Goal: Task Accomplishment & Management: Complete application form

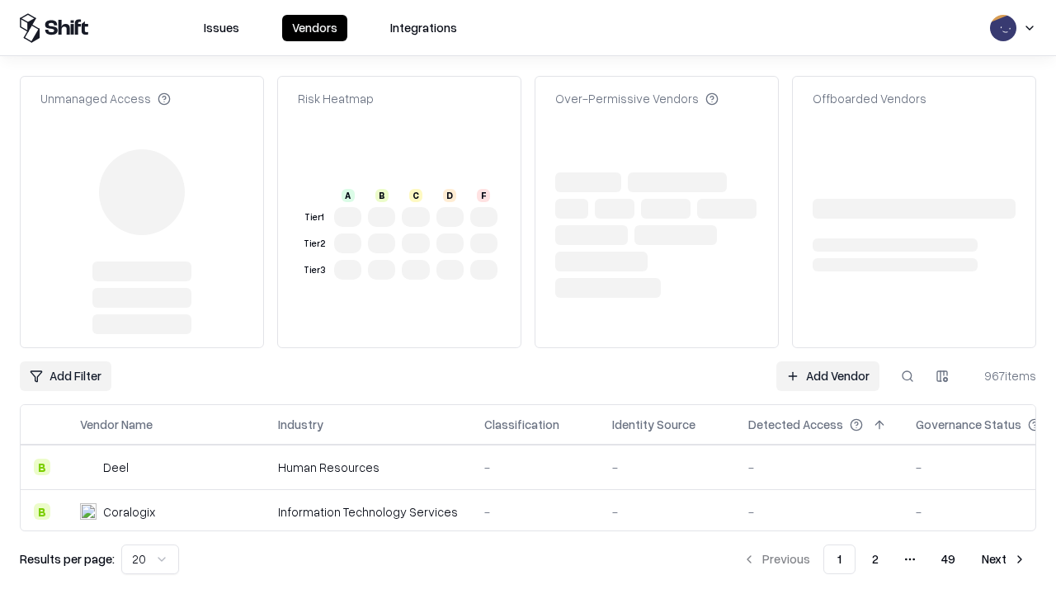
click at [827, 361] on link "Add Vendor" at bounding box center [827, 376] width 103 height 30
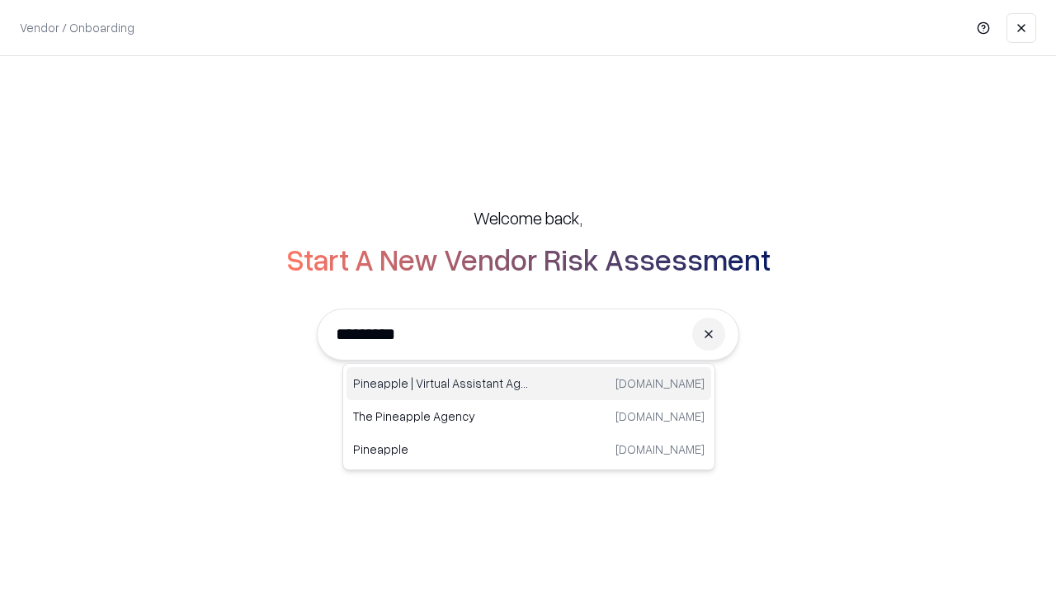
click at [529, 384] on div "Pineapple | Virtual Assistant Agency trypineapple.com" at bounding box center [528, 383] width 365 height 33
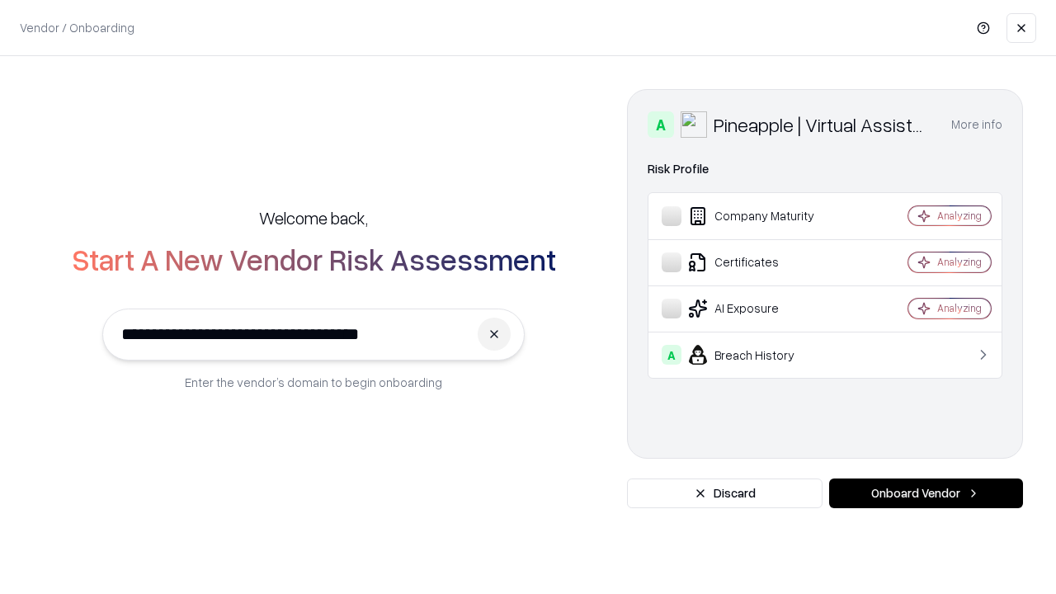
type input "**********"
click at [925, 493] on button "Onboard Vendor" at bounding box center [926, 493] width 194 height 30
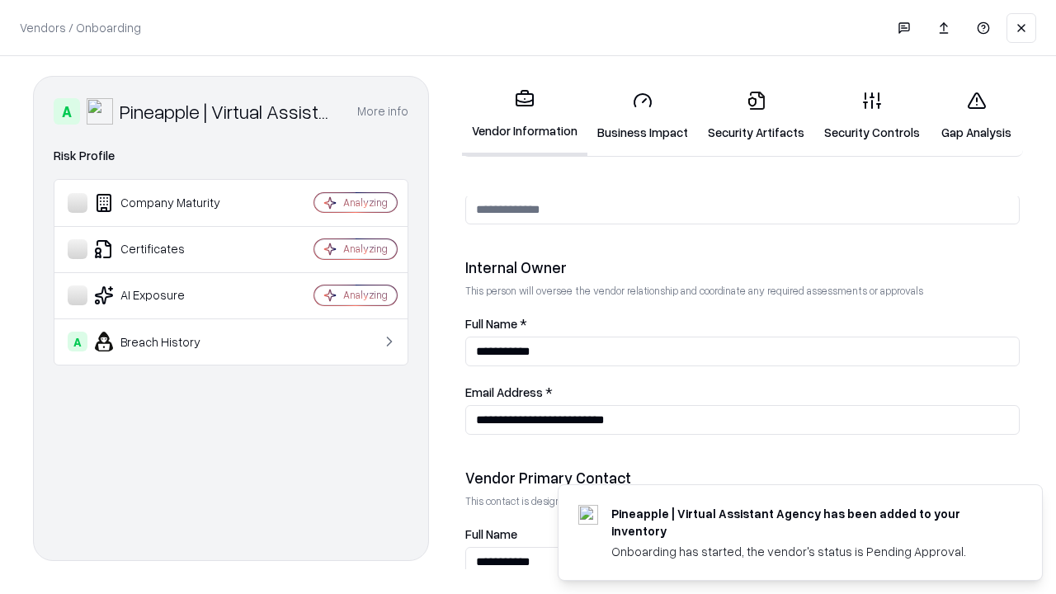
scroll to position [855, 0]
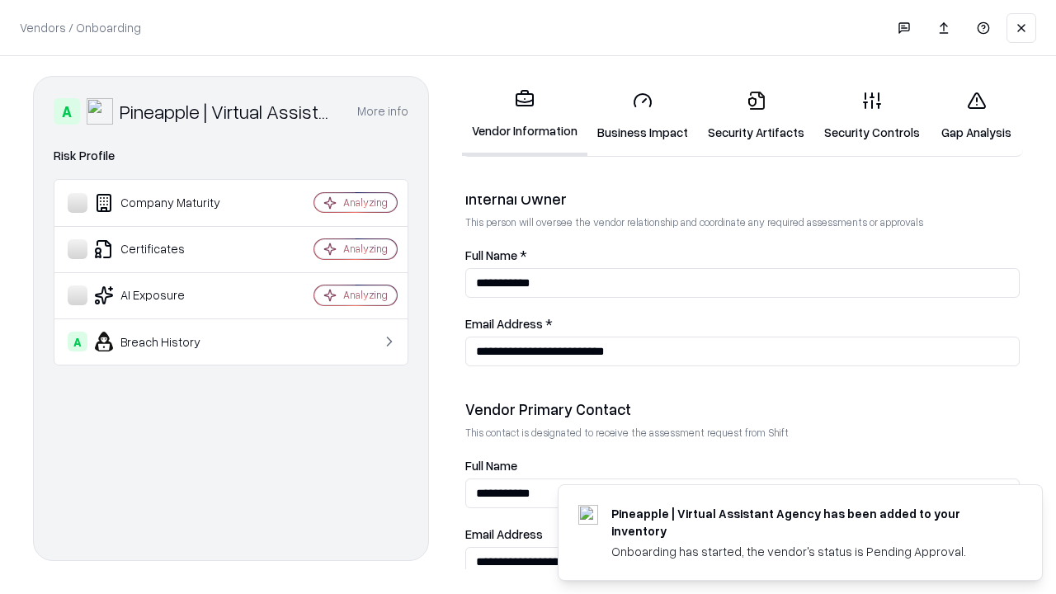
click at [643, 115] on link "Business Impact" at bounding box center [642, 116] width 111 height 77
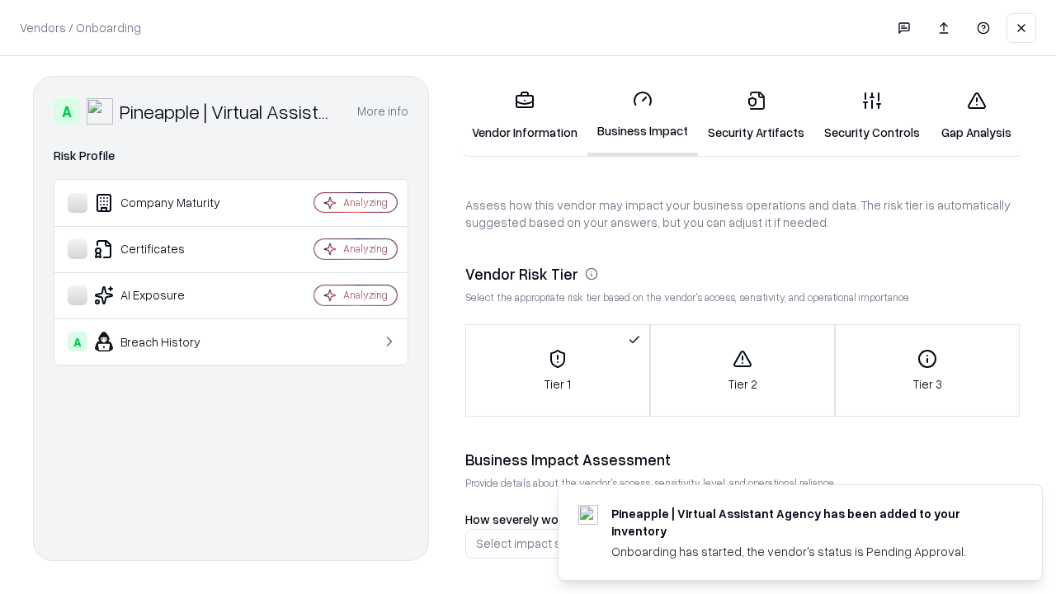
click at [756, 115] on link "Security Artifacts" at bounding box center [756, 116] width 116 height 77
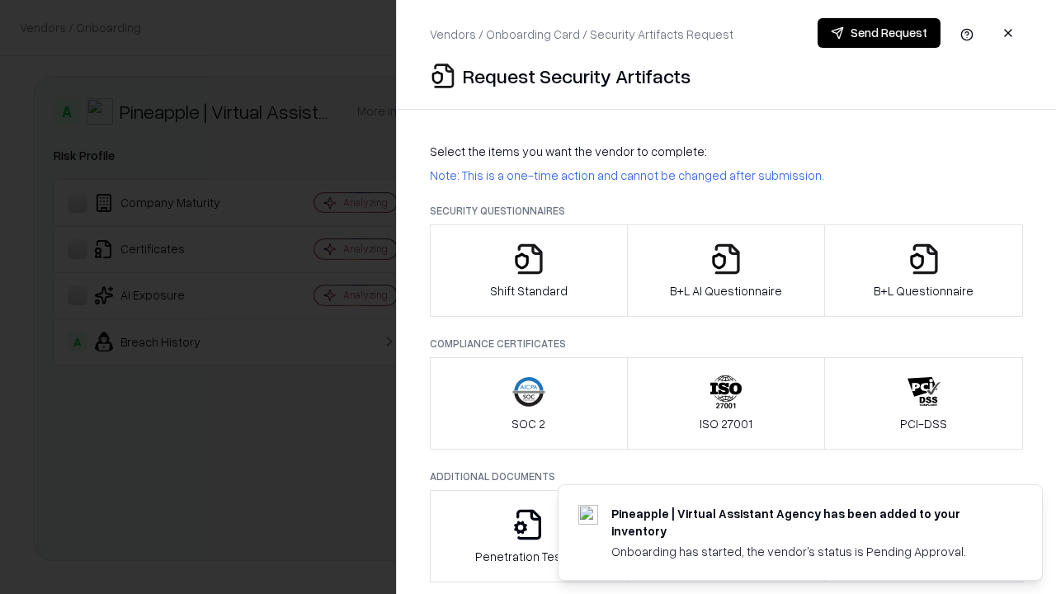
click at [528, 271] on icon "button" at bounding box center [528, 258] width 33 height 33
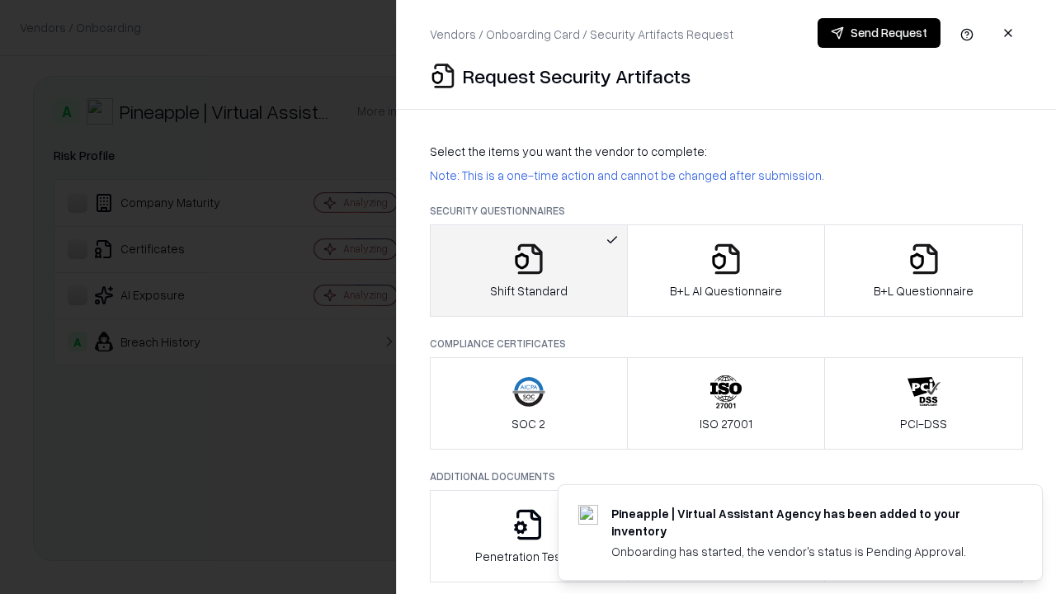
click at [878, 33] on button "Send Request" at bounding box center [878, 33] width 123 height 30
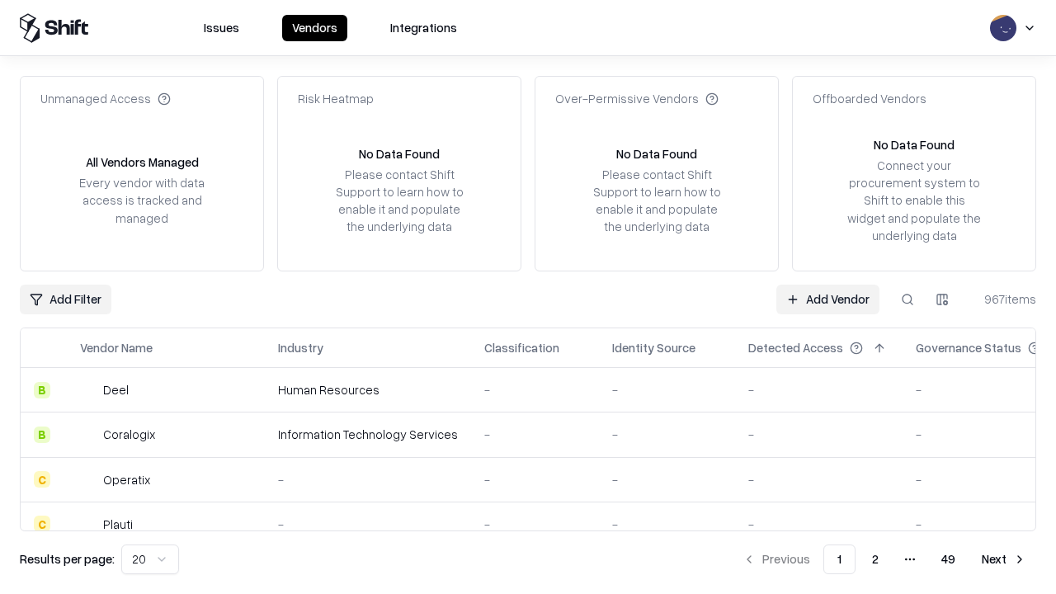
click at [907, 299] on button at bounding box center [907, 300] width 30 height 30
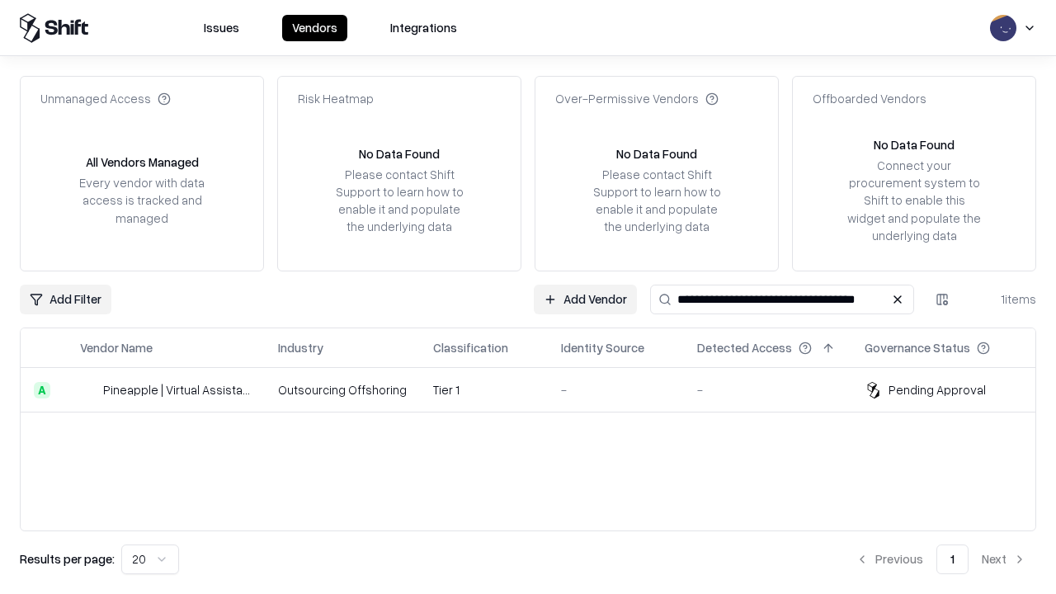
type input "**********"
click at [538, 389] on td "Tier 1" at bounding box center [484, 390] width 128 height 45
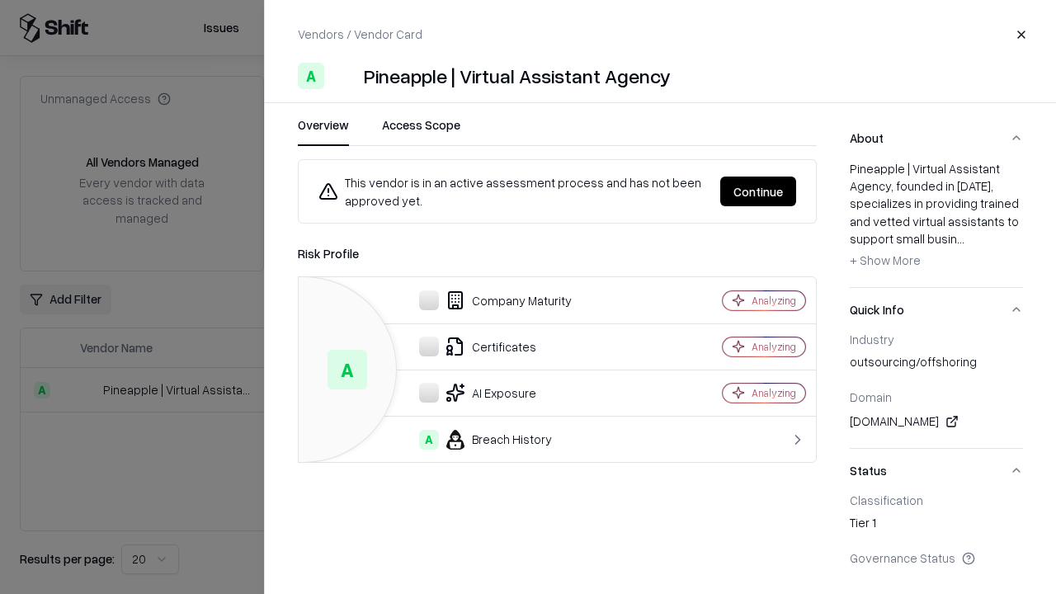
click at [758, 191] on button "Continue" at bounding box center [758, 192] width 76 height 30
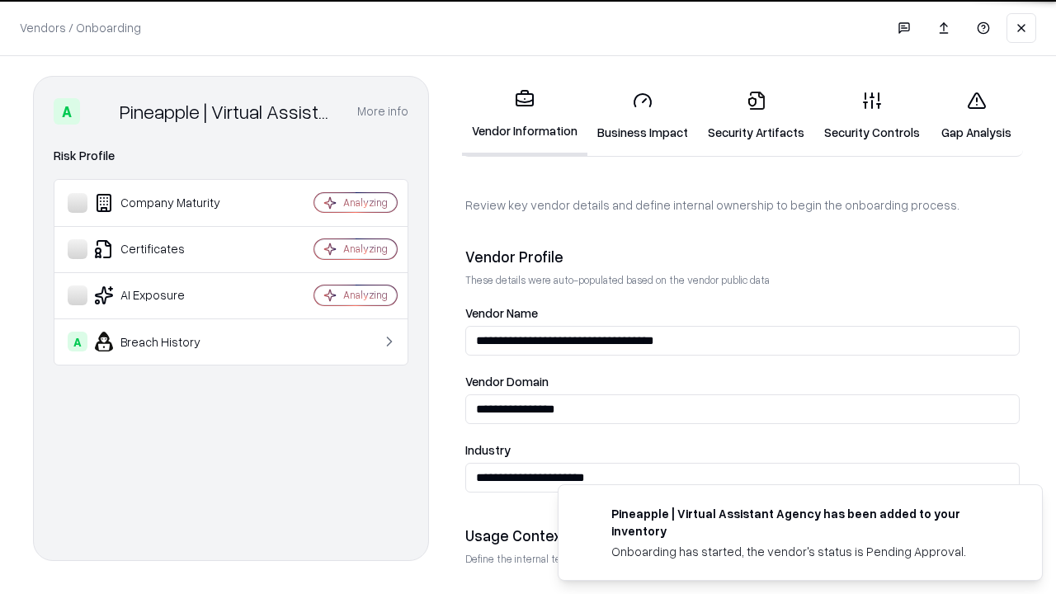
click at [756, 115] on link "Security Artifacts" at bounding box center [756, 116] width 116 height 77
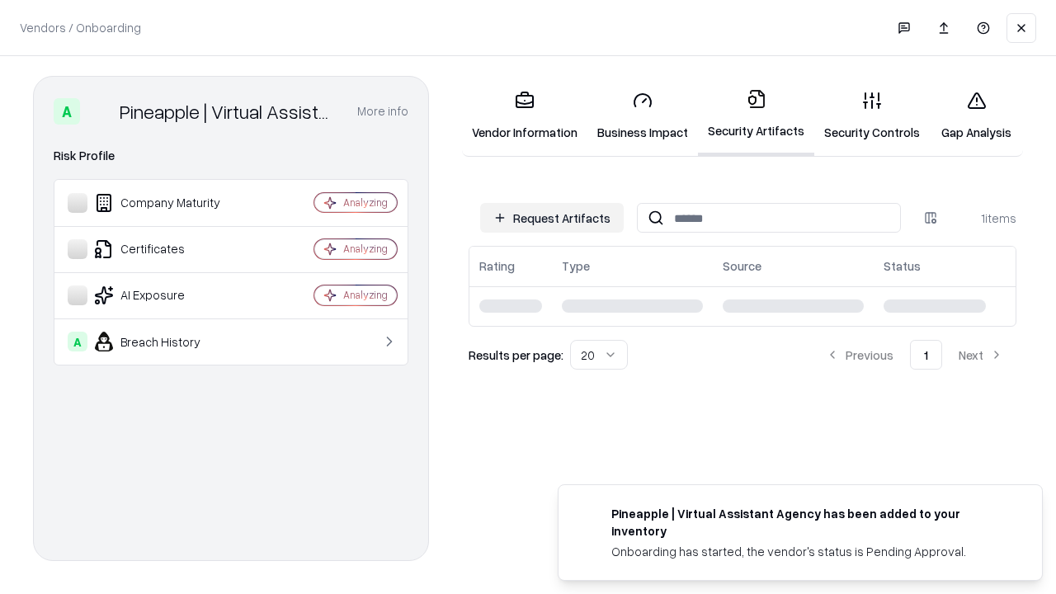
click at [872, 115] on link "Security Controls" at bounding box center [871, 116] width 115 height 77
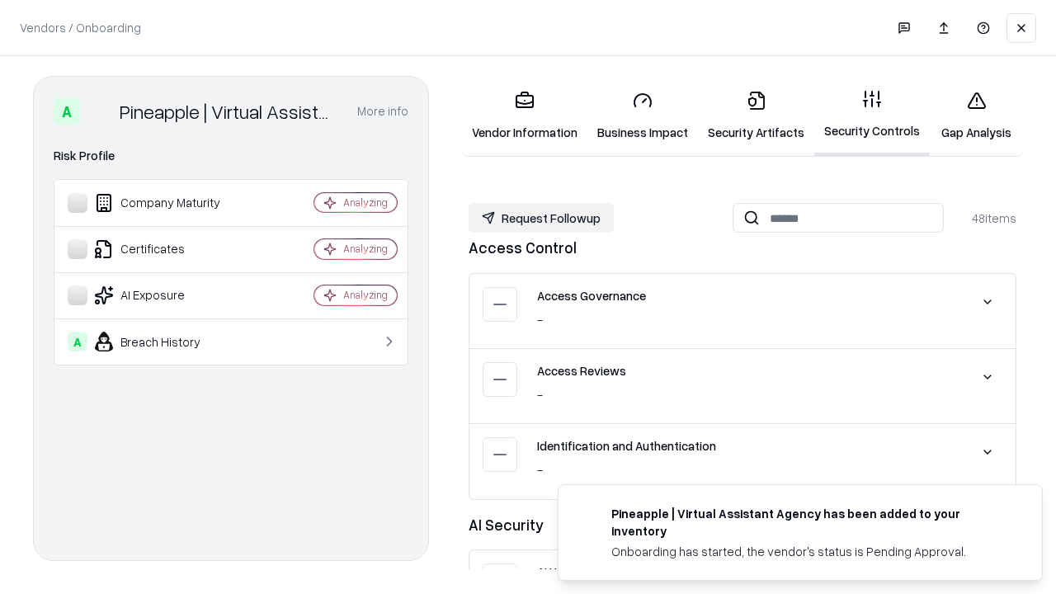
click at [541, 218] on button "Request Followup" at bounding box center [541, 218] width 145 height 30
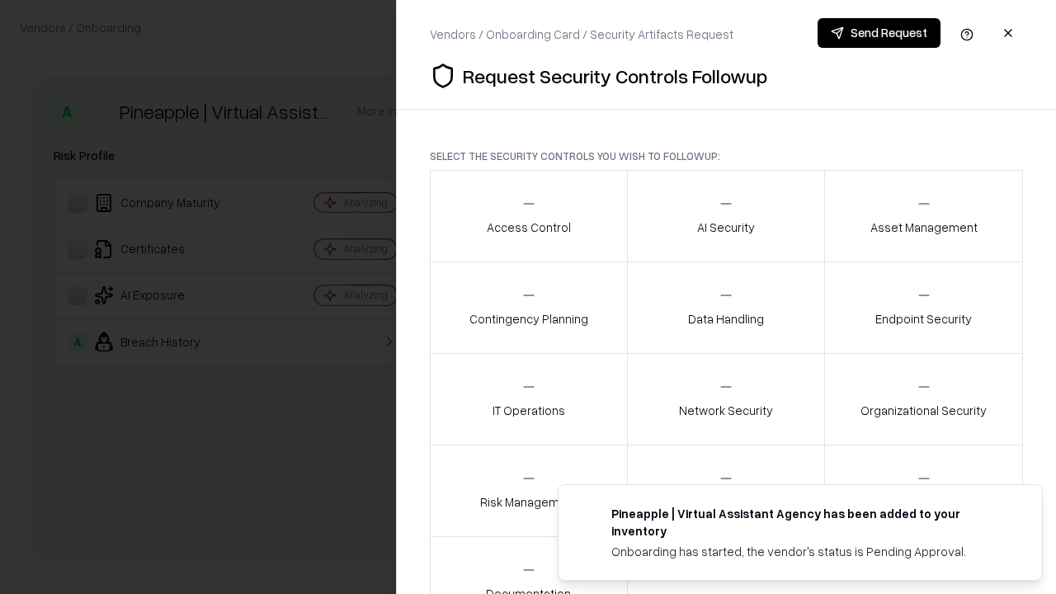
click at [528, 216] on div "Access Control" at bounding box center [529, 215] width 84 height 40
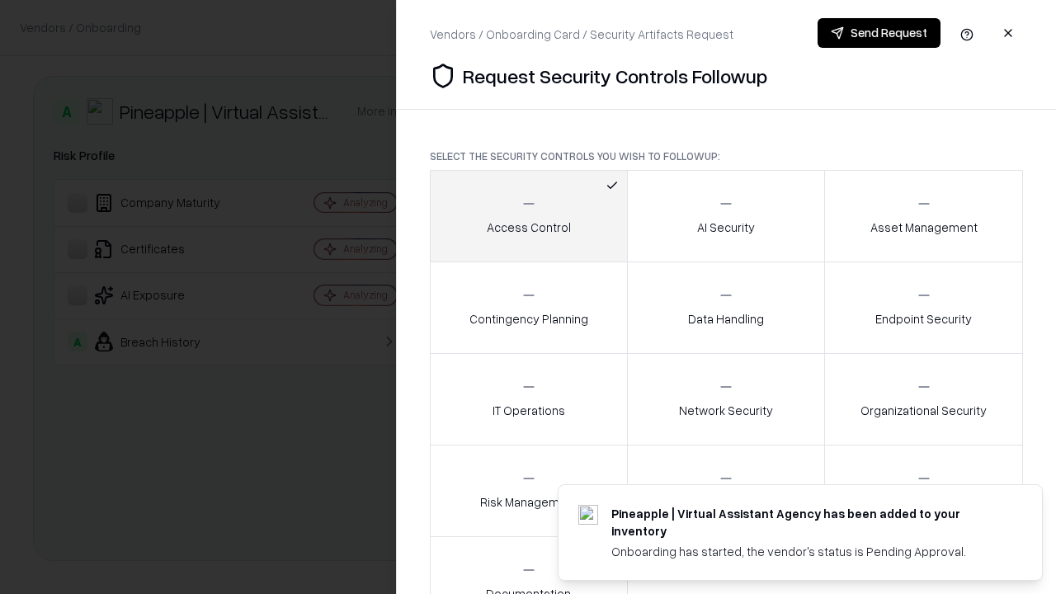
click at [878, 33] on button "Send Request" at bounding box center [878, 33] width 123 height 30
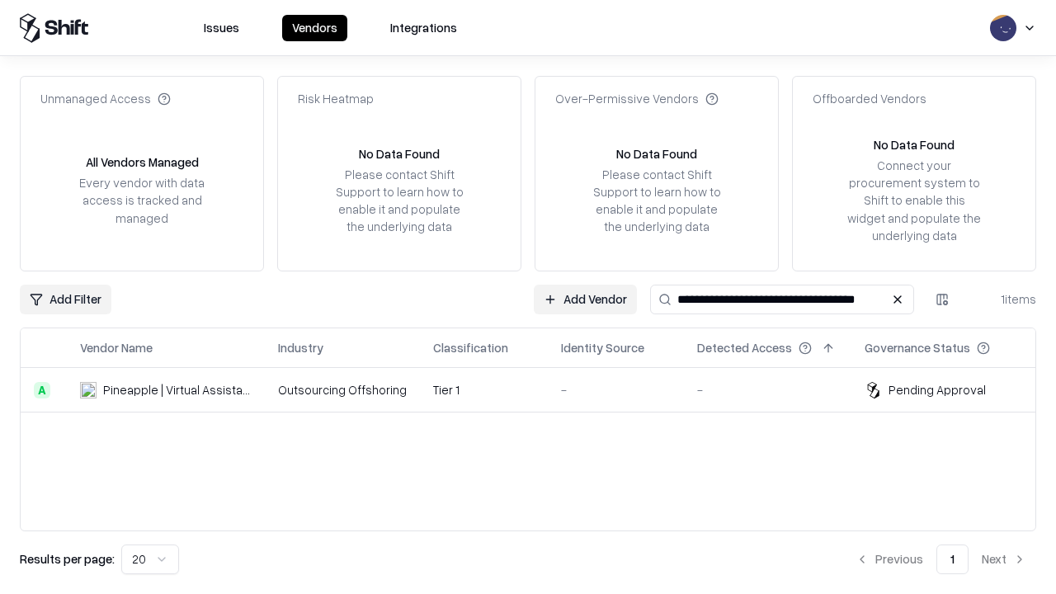
type input "**********"
click at [538, 389] on td "Tier 1" at bounding box center [484, 390] width 128 height 45
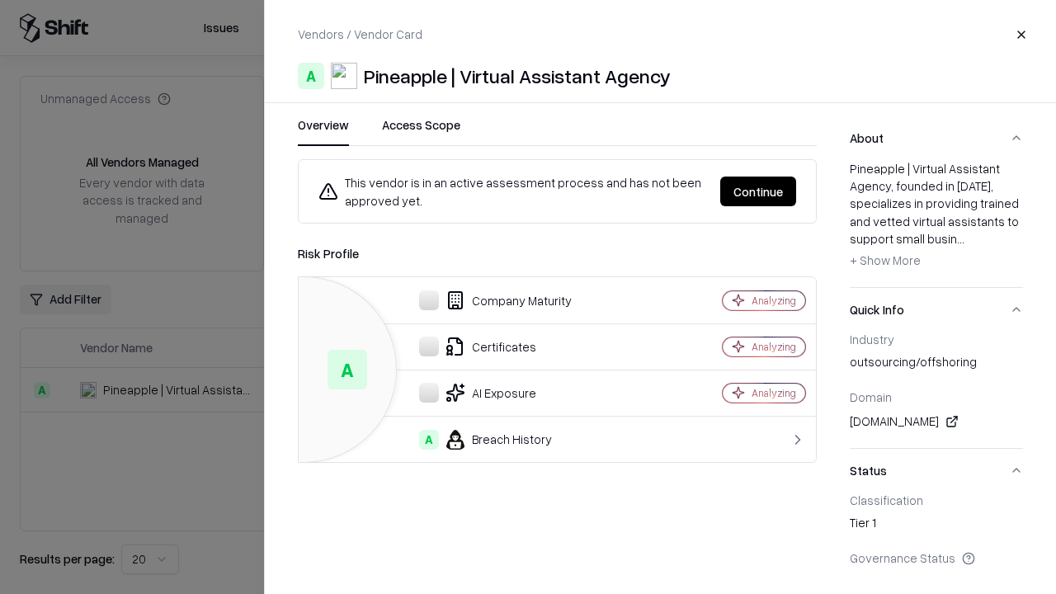
click at [758, 191] on button "Continue" at bounding box center [758, 192] width 76 height 30
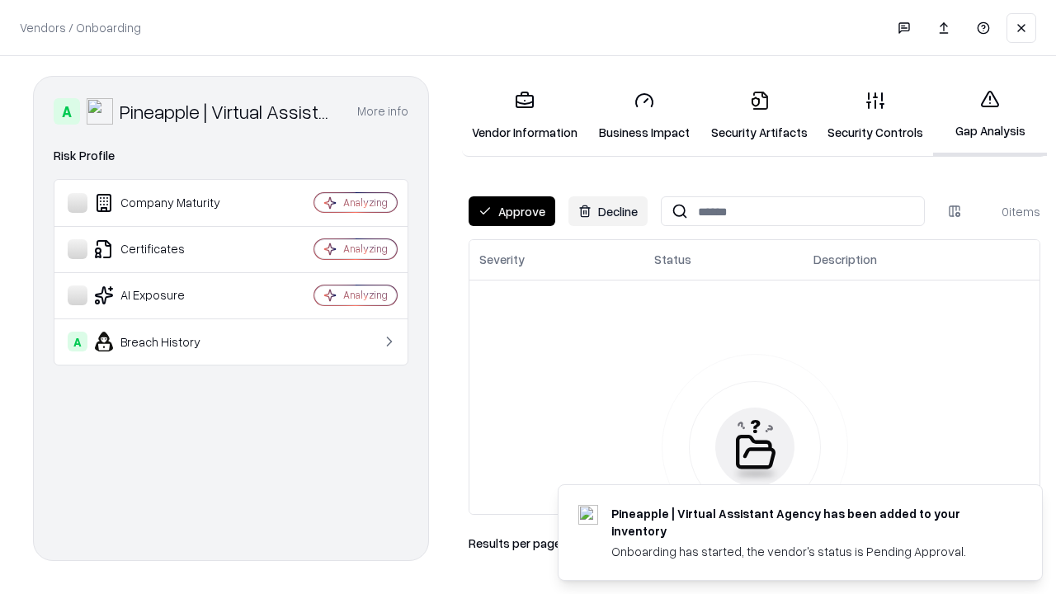
click at [511, 211] on button "Approve" at bounding box center [512, 211] width 87 height 30
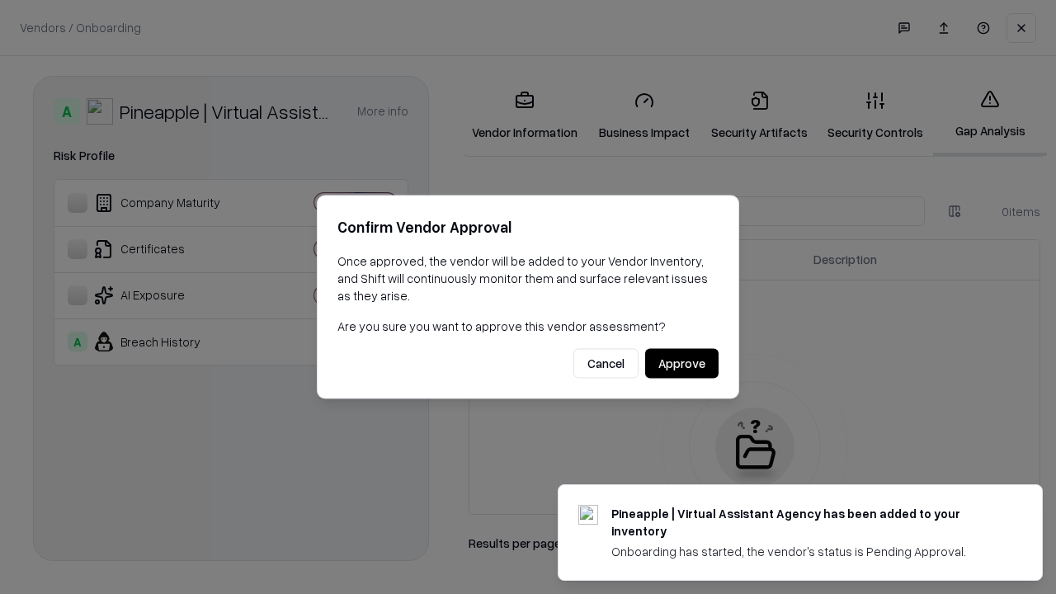
click at [681, 363] on button "Approve" at bounding box center [681, 364] width 73 height 30
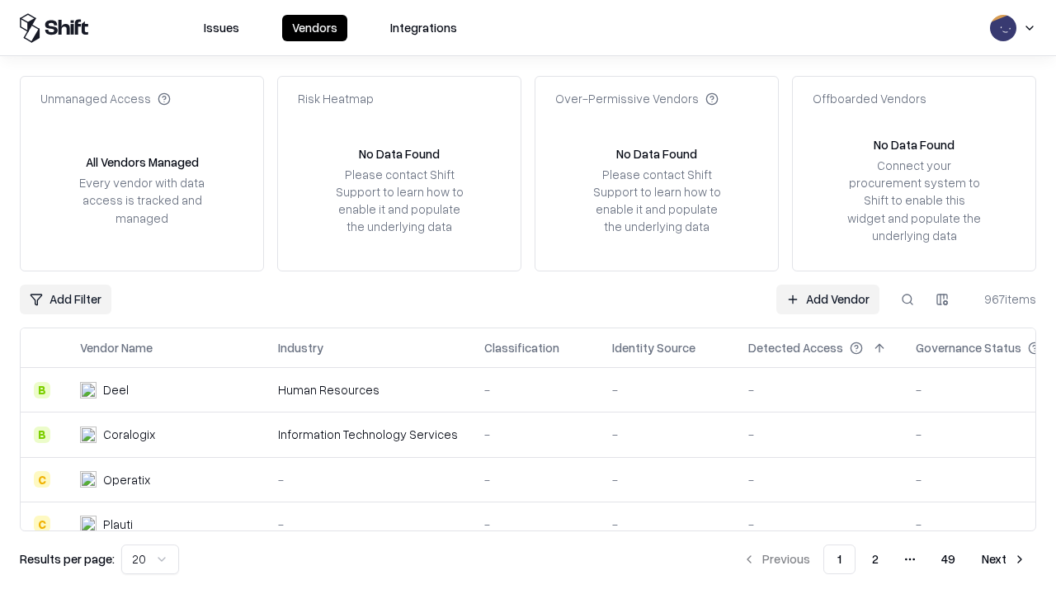
type input "**********"
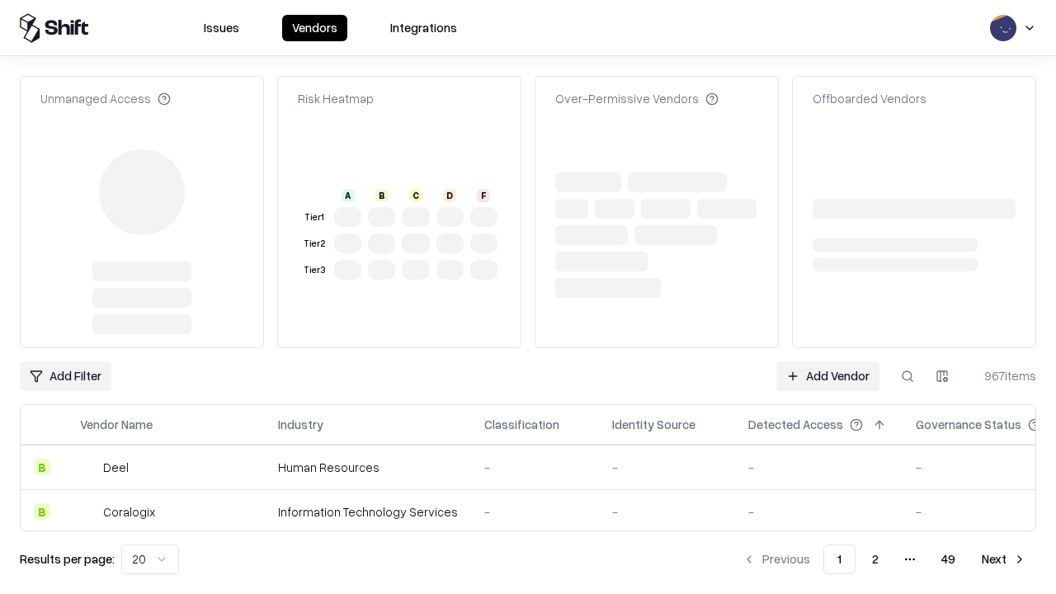
click at [827, 361] on link "Add Vendor" at bounding box center [827, 376] width 103 height 30
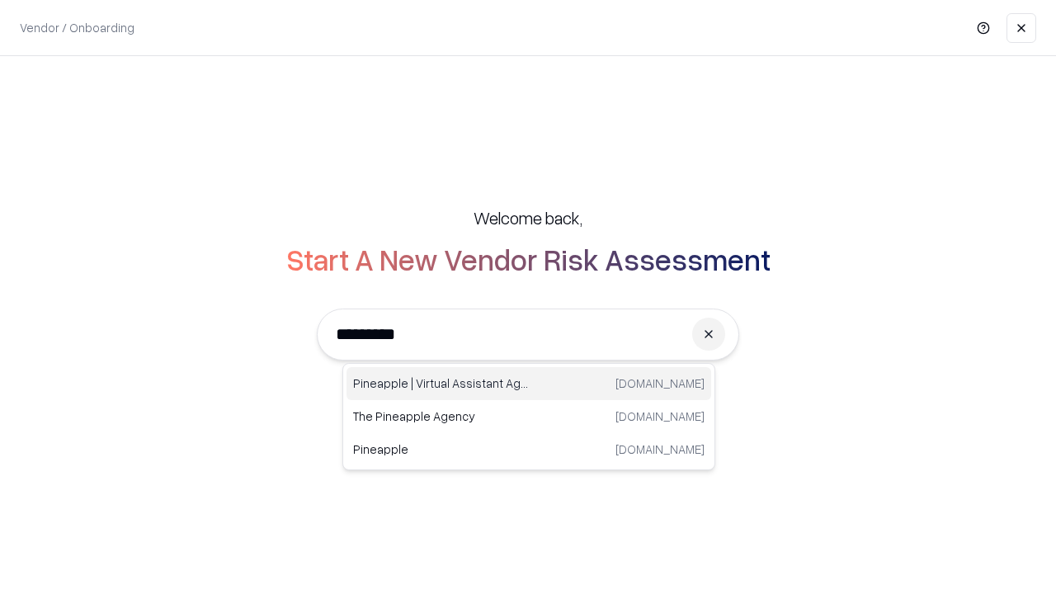
click at [529, 384] on div "Pineapple | Virtual Assistant Agency [DOMAIN_NAME]" at bounding box center [528, 383] width 365 height 33
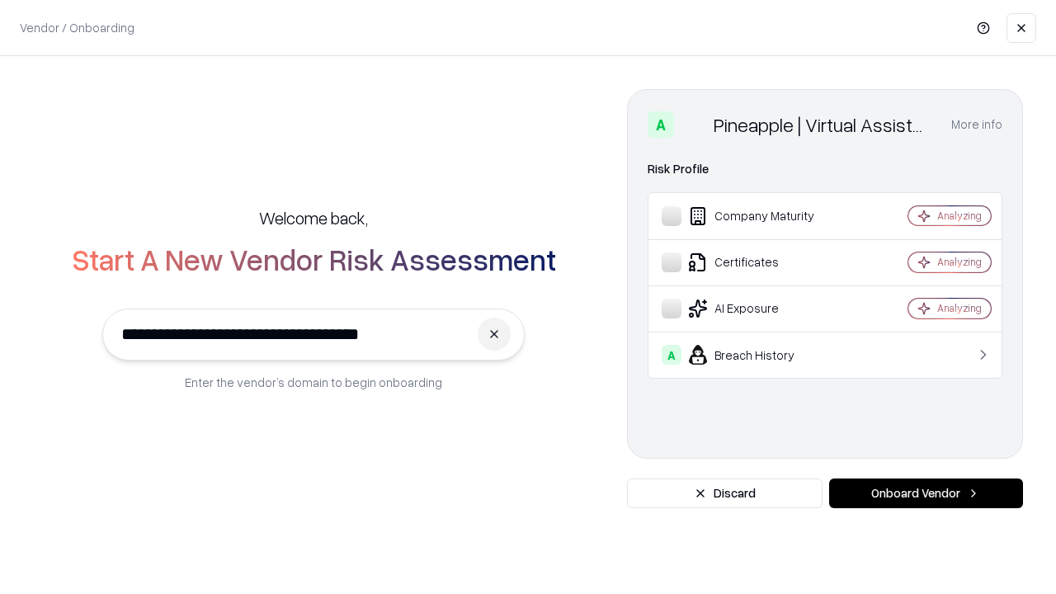
type input "**********"
click at [925, 493] on button "Onboard Vendor" at bounding box center [926, 493] width 194 height 30
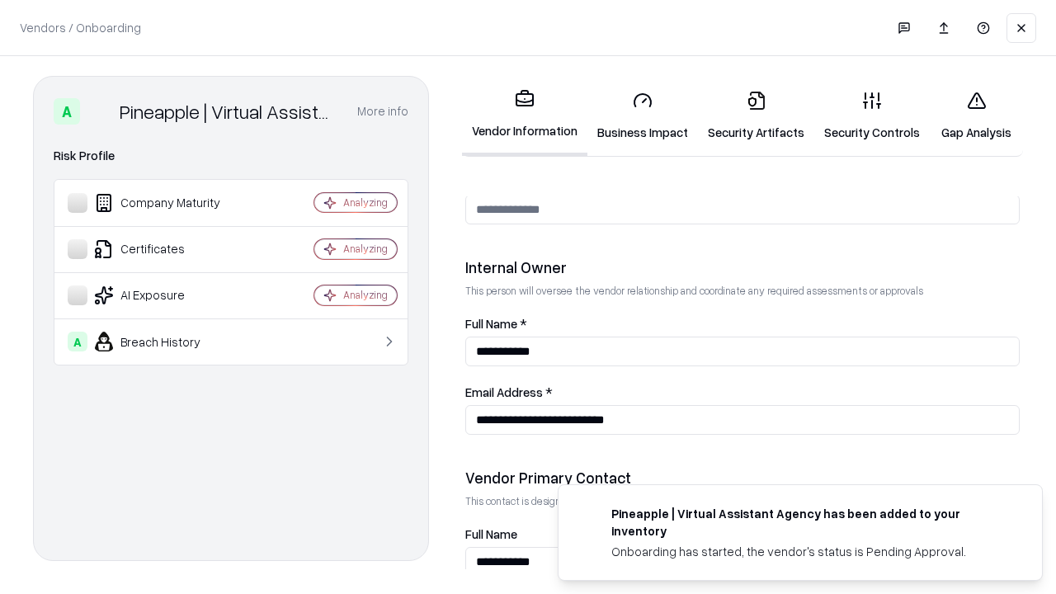
scroll to position [855, 0]
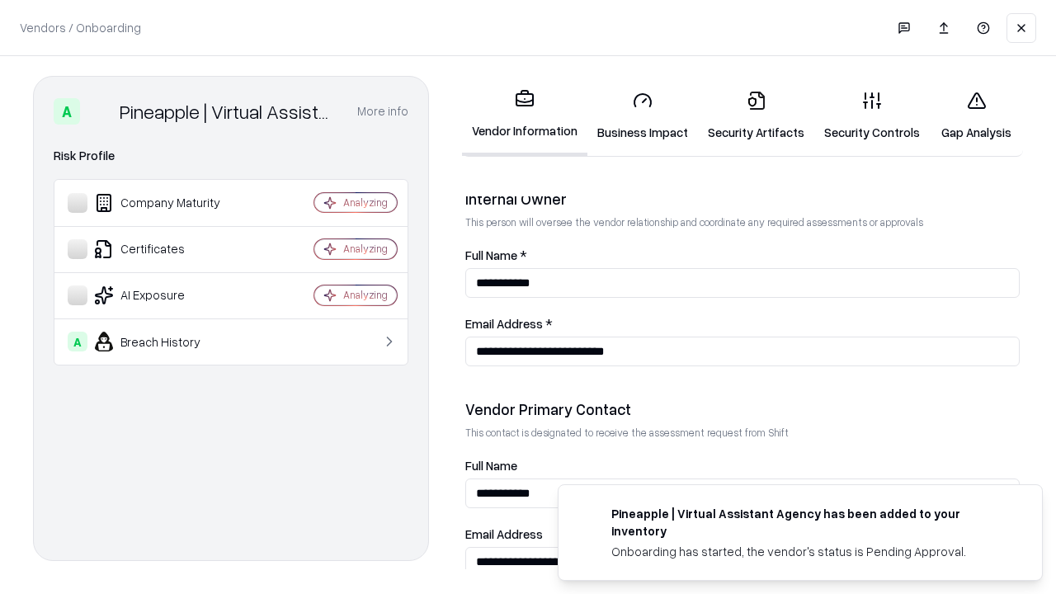
click at [976, 115] on link "Gap Analysis" at bounding box center [976, 116] width 93 height 77
